Goal: Navigation & Orientation: Find specific page/section

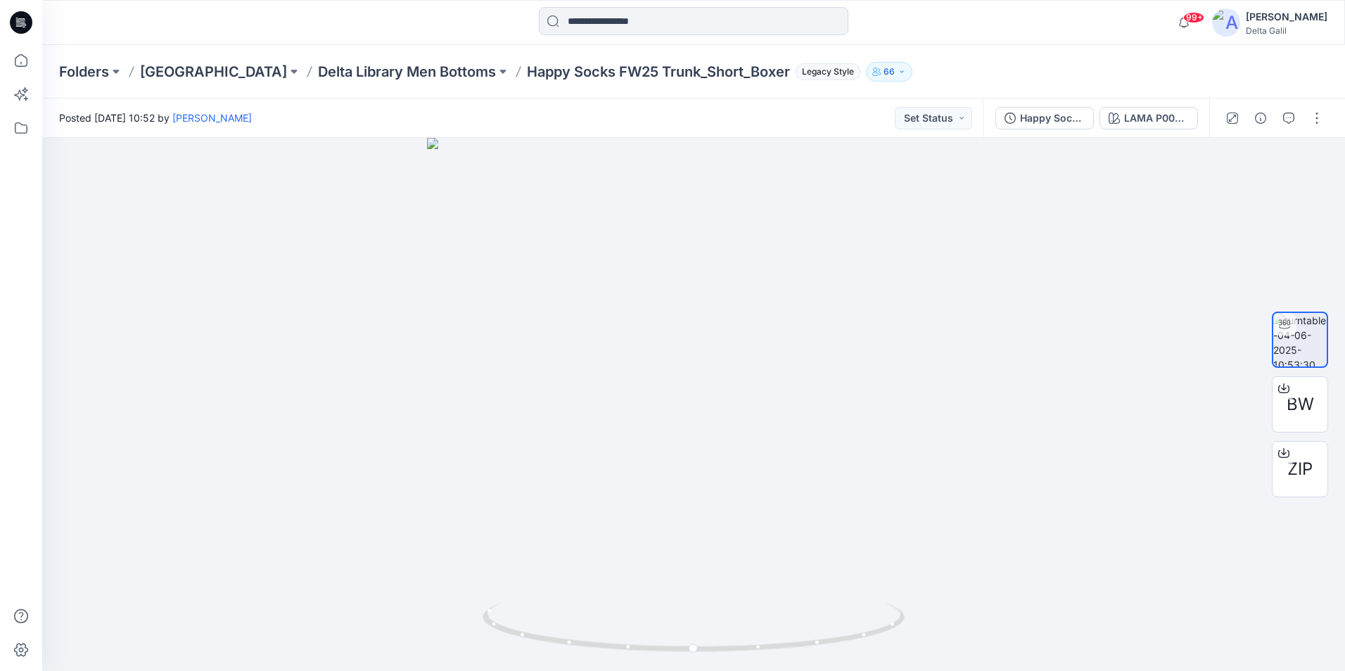
click at [24, 28] on icon at bounding box center [21, 22] width 23 height 23
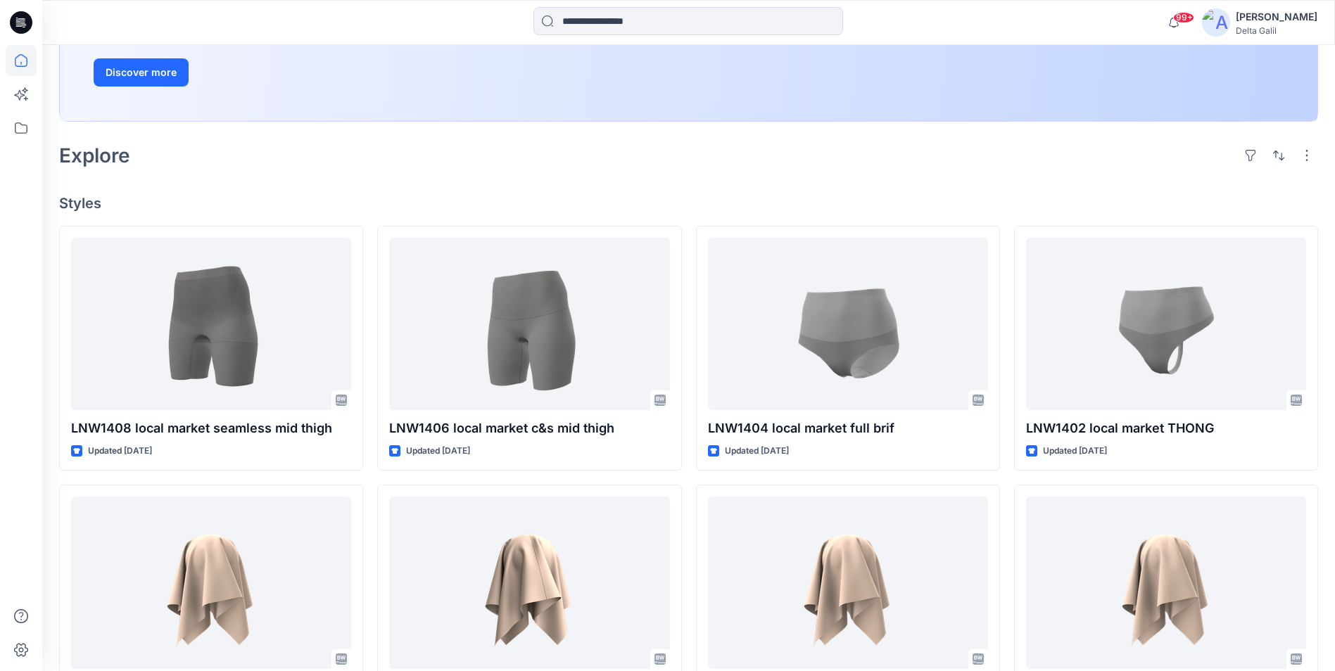
scroll to position [352, 0]
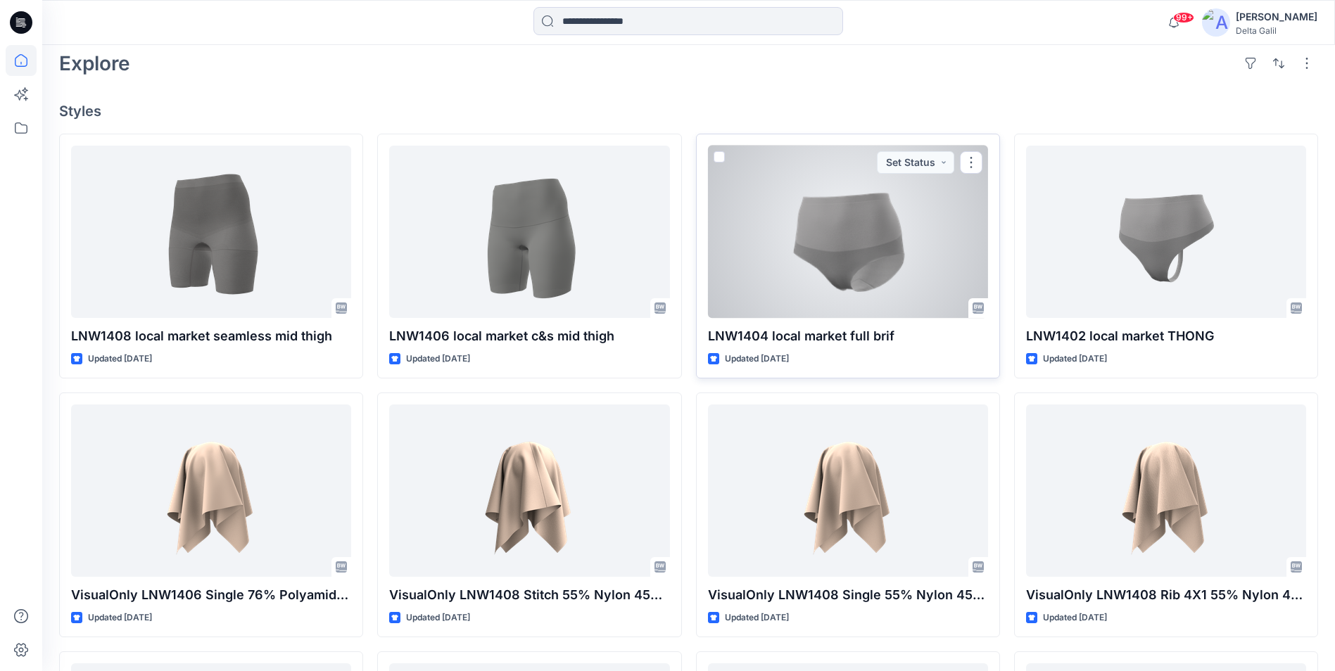
click at [839, 284] on div at bounding box center [848, 232] width 280 height 172
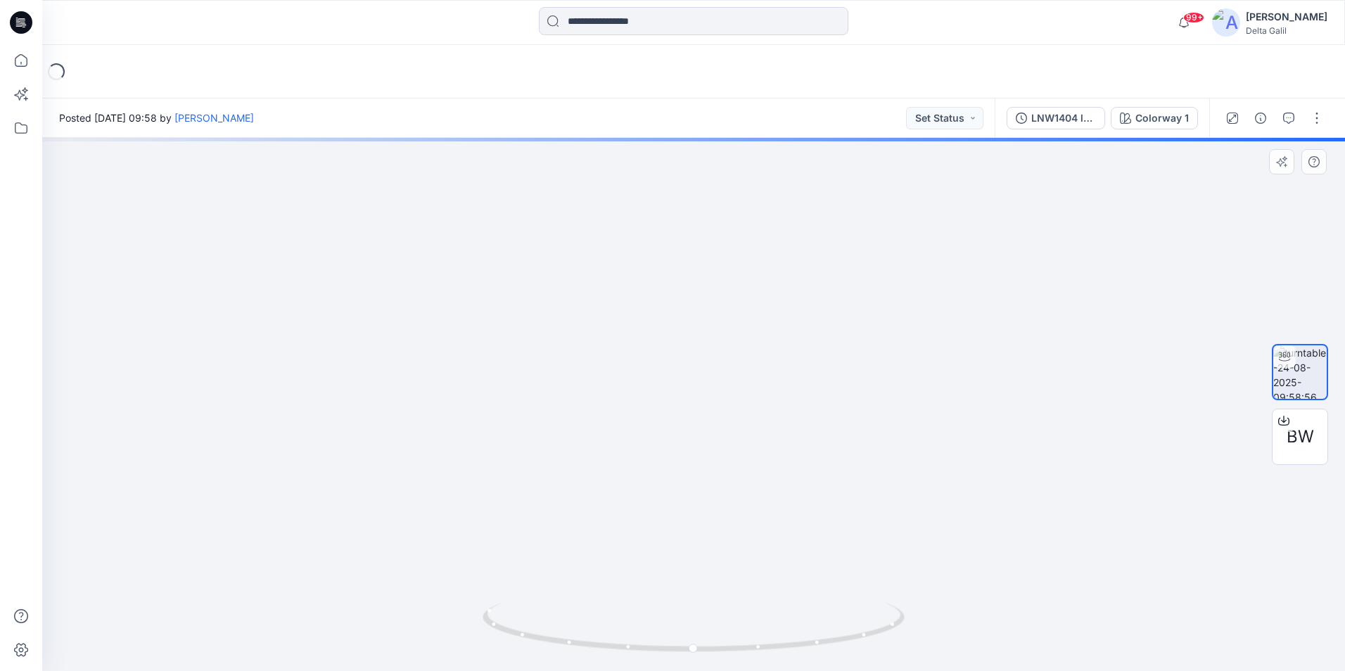
drag, startPoint x: 726, startPoint y: 564, endPoint x: 680, endPoint y: 409, distance: 161.4
click at [680, 409] on img at bounding box center [694, 225] width 944 height 894
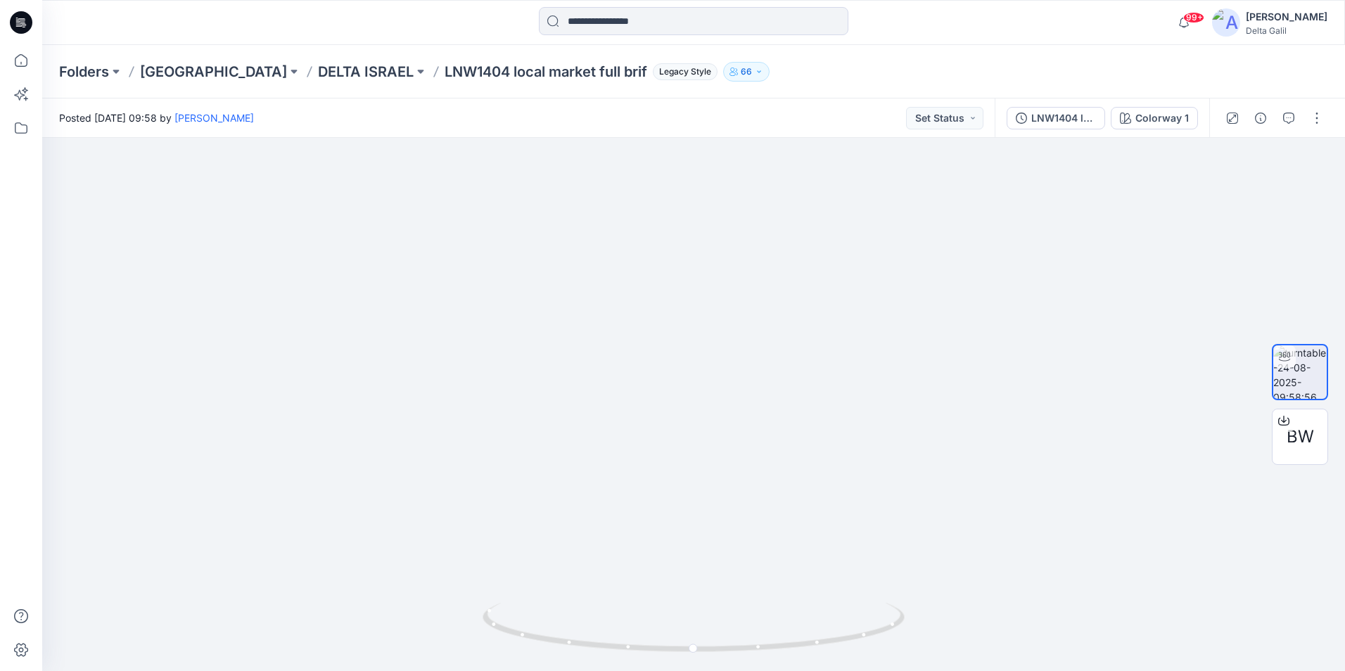
click at [17, 25] on icon at bounding box center [21, 22] width 23 height 23
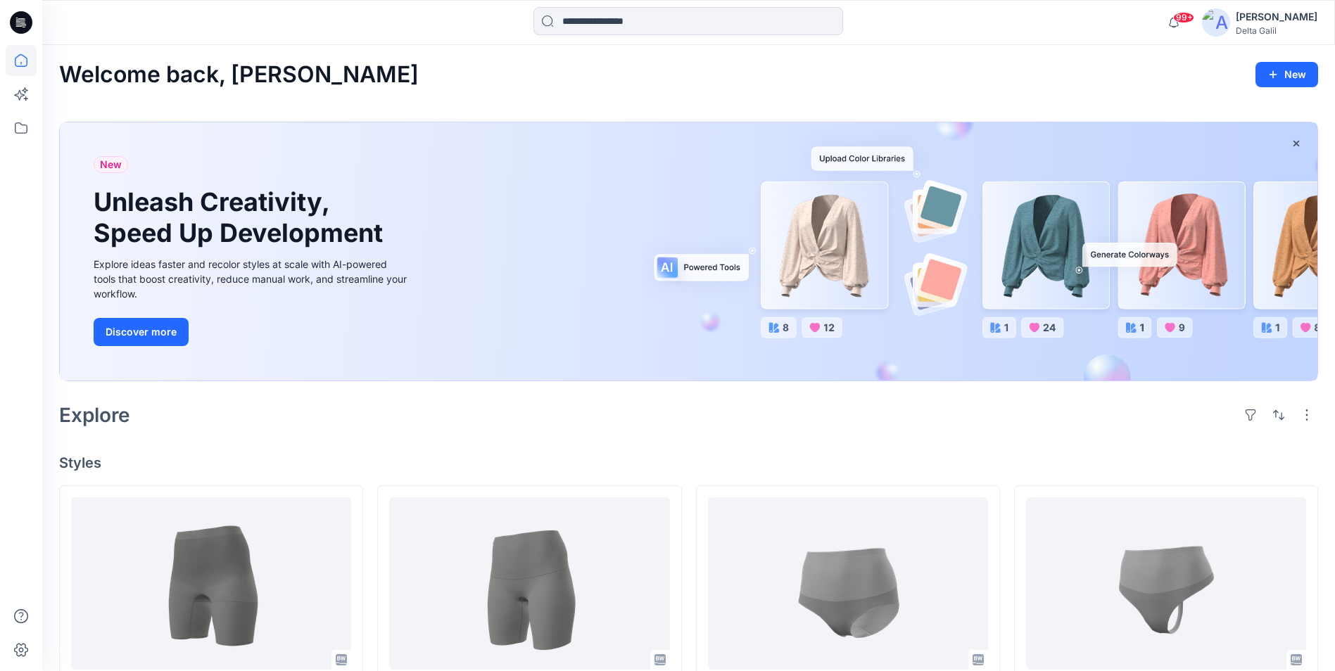
drag, startPoint x: 454, startPoint y: 361, endPoint x: 472, endPoint y: 346, distance: 23.5
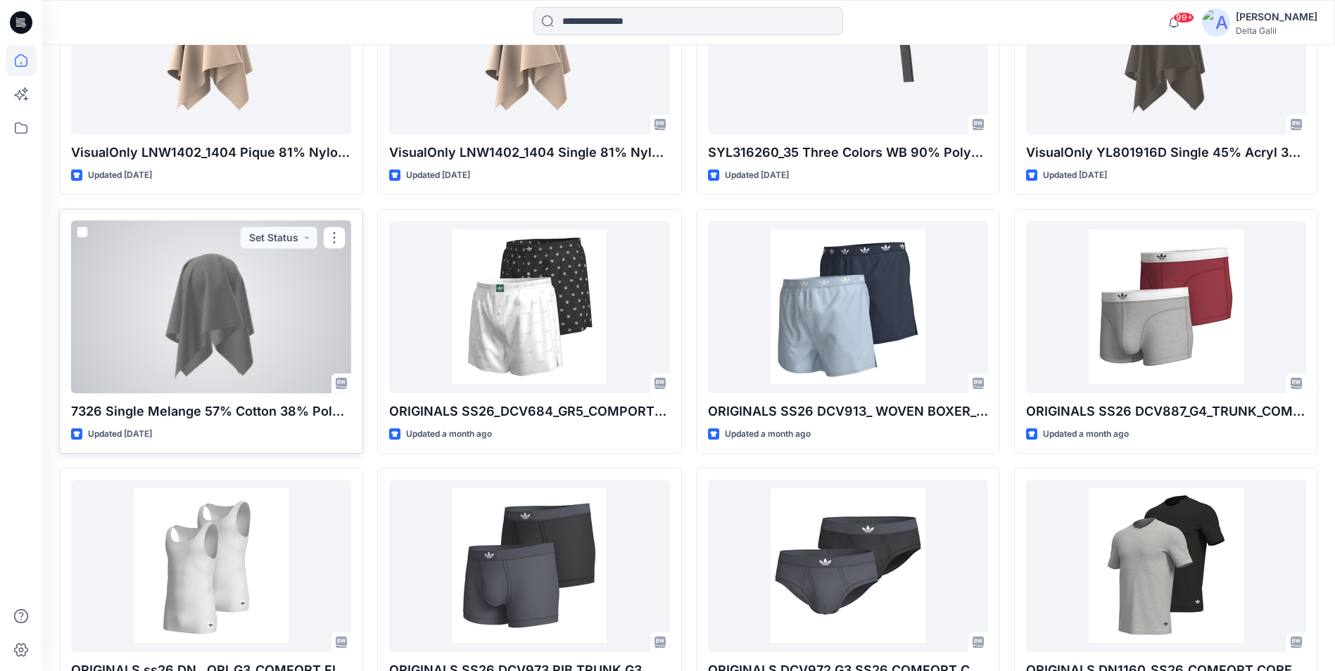
scroll to position [1419, 0]
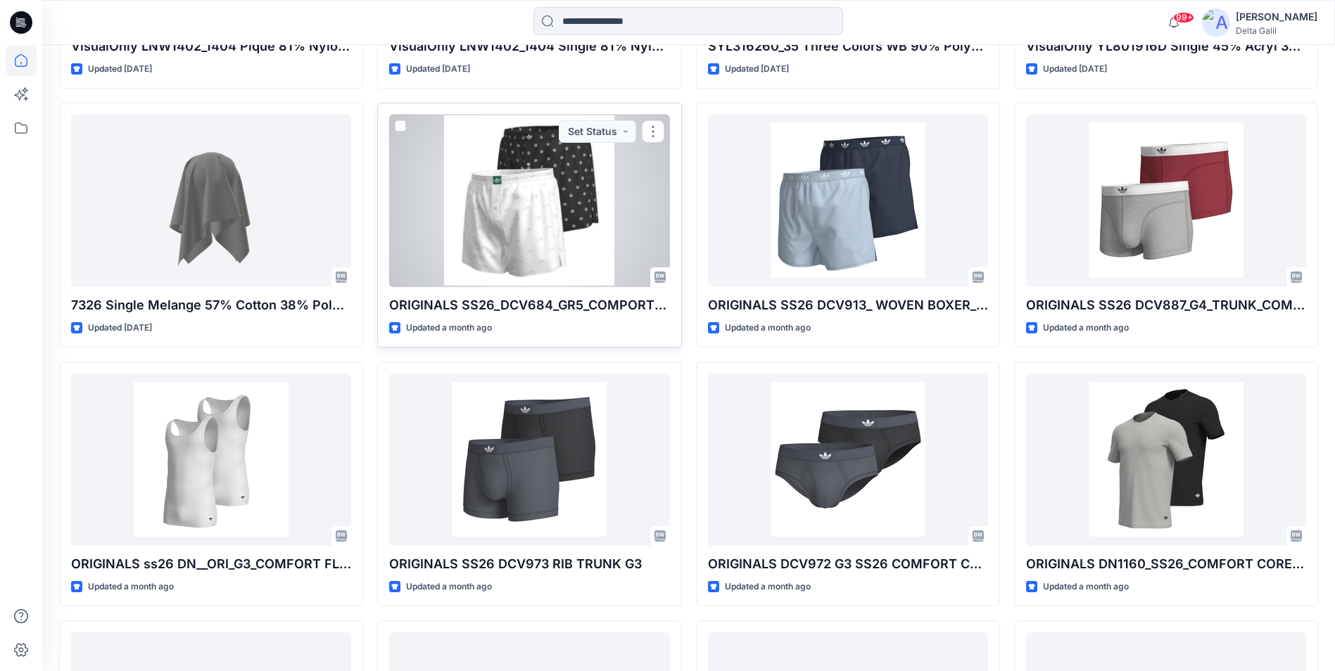
click at [539, 254] on div at bounding box center [529, 201] width 280 height 172
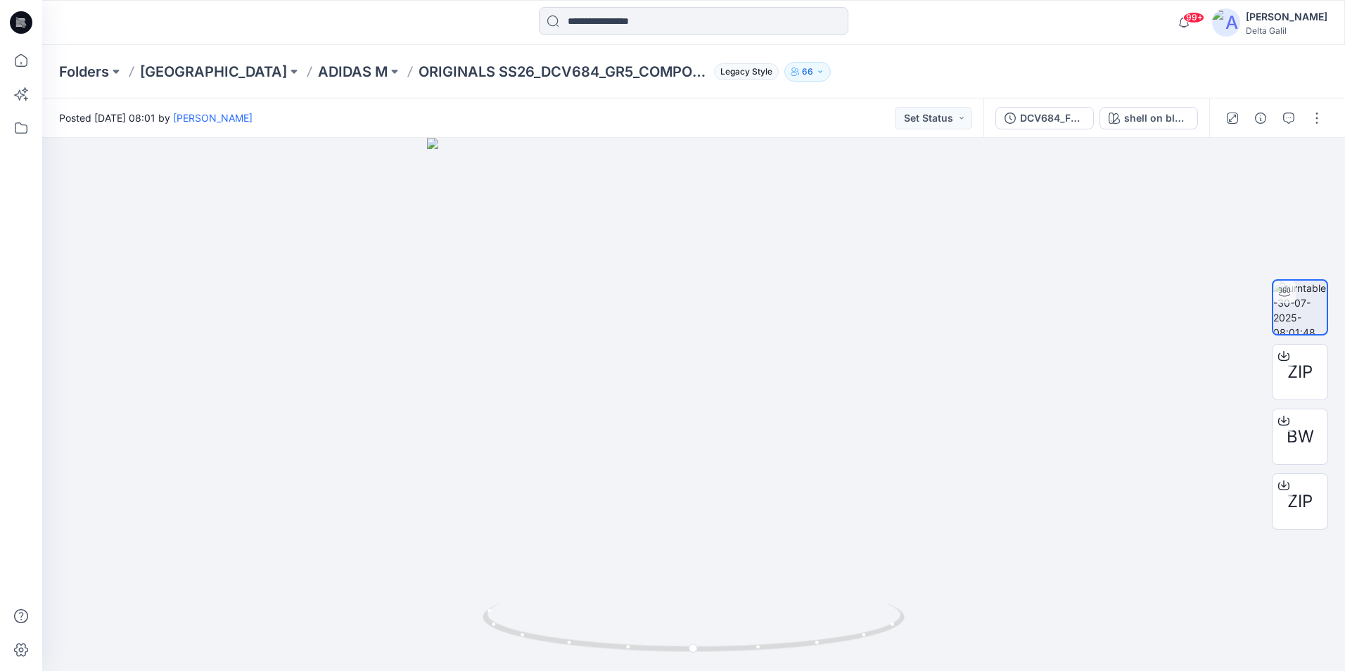
click at [21, 26] on icon at bounding box center [19, 25] width 6 height 1
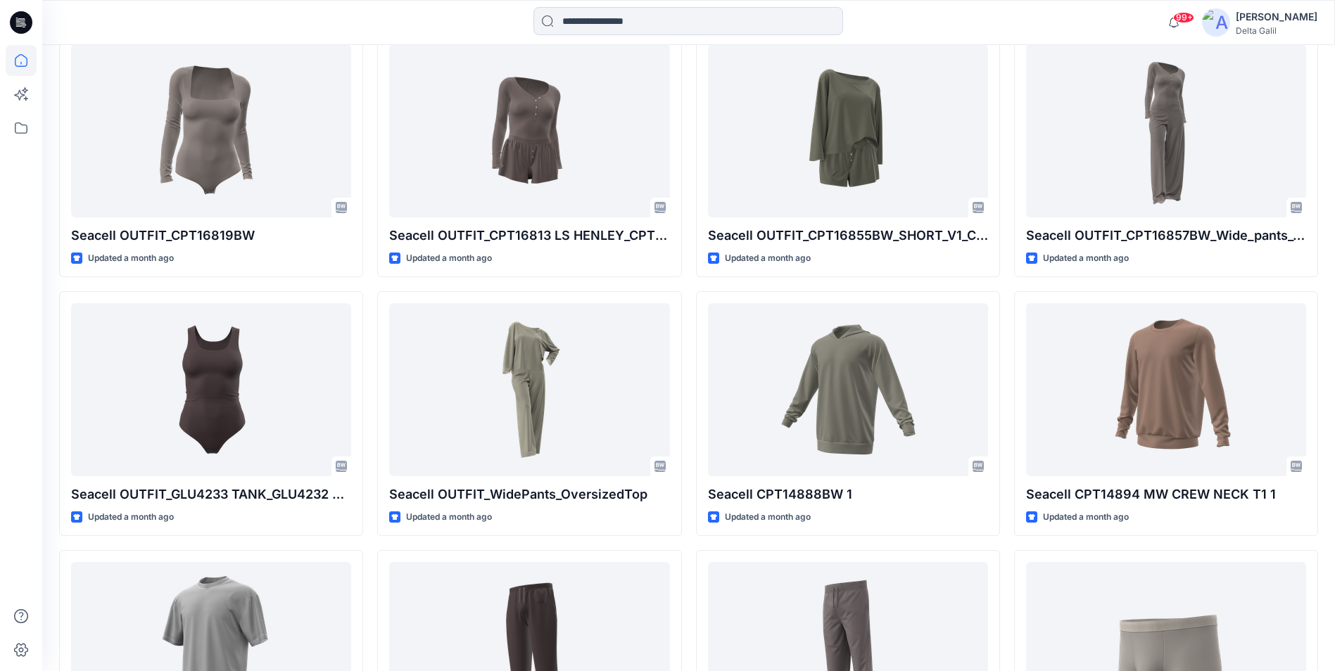
scroll to position [2549, 0]
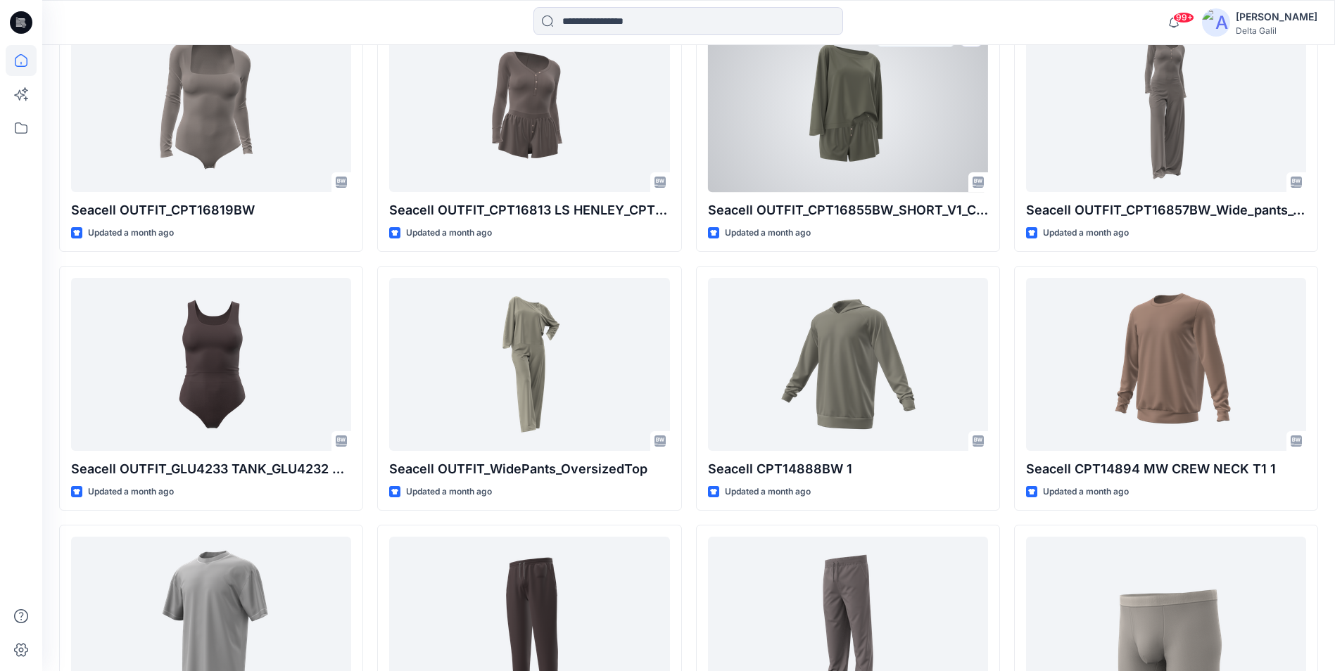
click at [832, 115] on div at bounding box center [848, 105] width 280 height 172
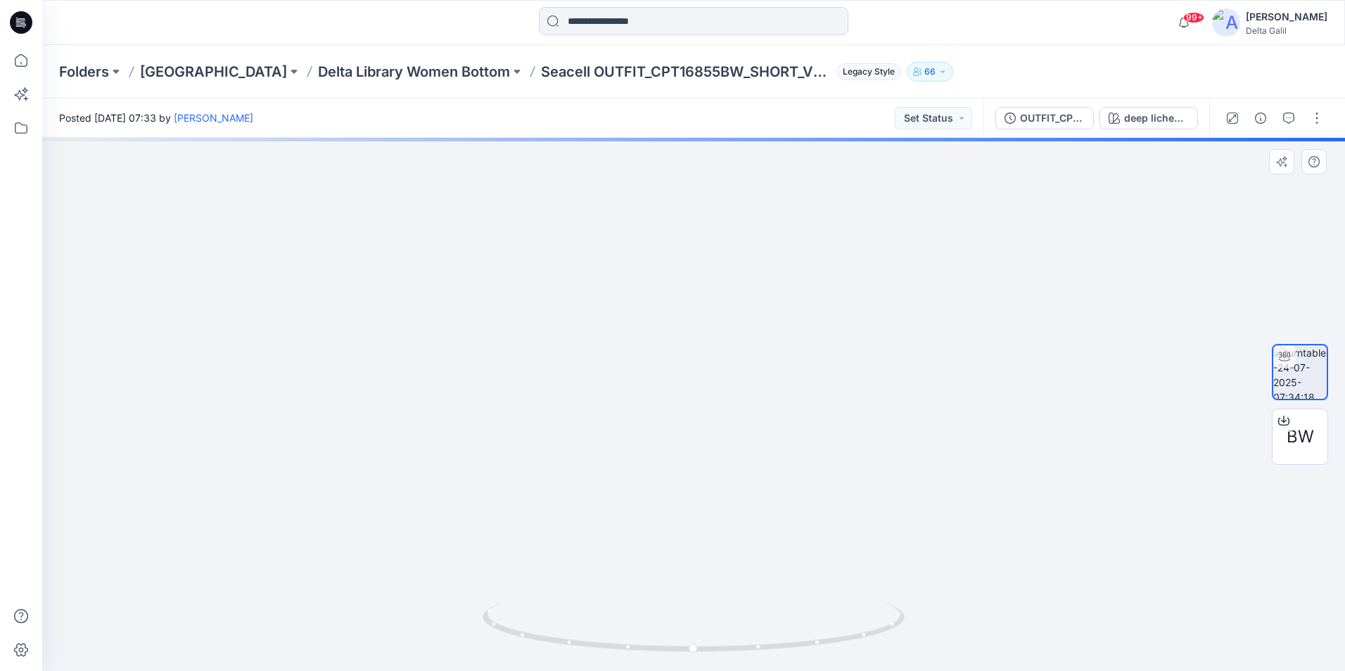
drag, startPoint x: 719, startPoint y: 544, endPoint x: 676, endPoint y: 358, distance: 190.8
click at [676, 358] on img at bounding box center [694, 136] width 1286 height 1072
click at [19, 29] on icon at bounding box center [21, 22] width 23 height 23
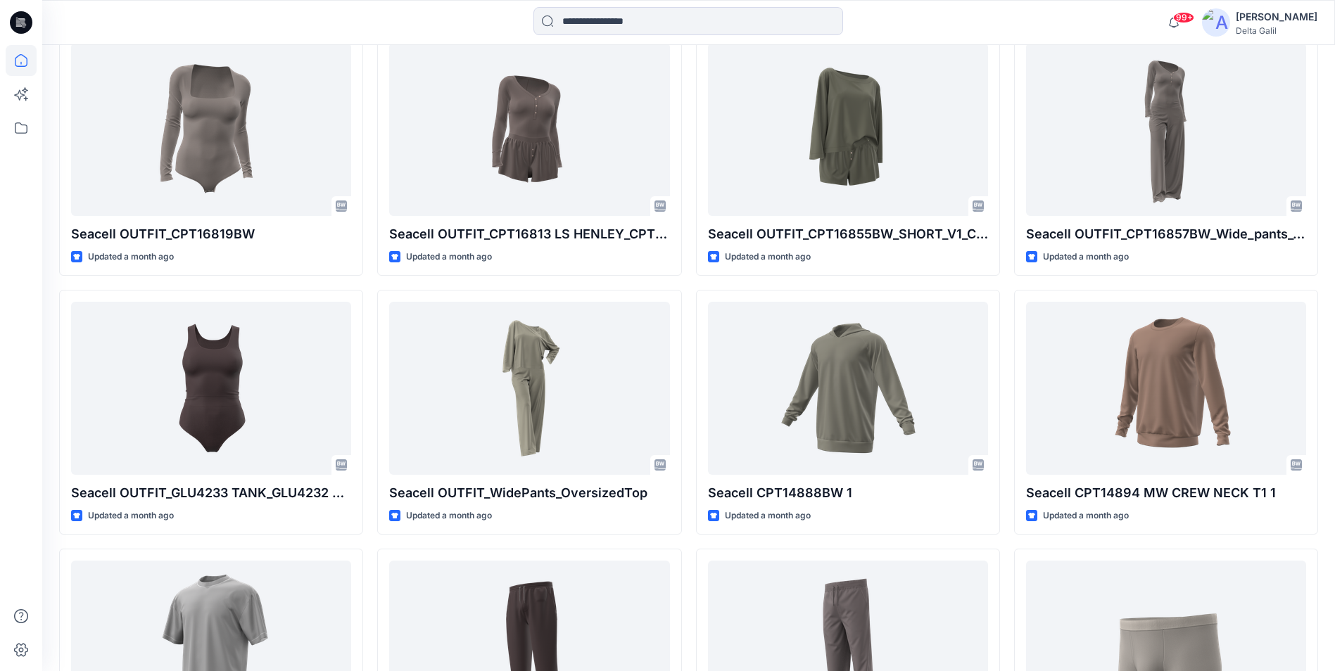
scroll to position [2533, 0]
